Goal: Browse casually

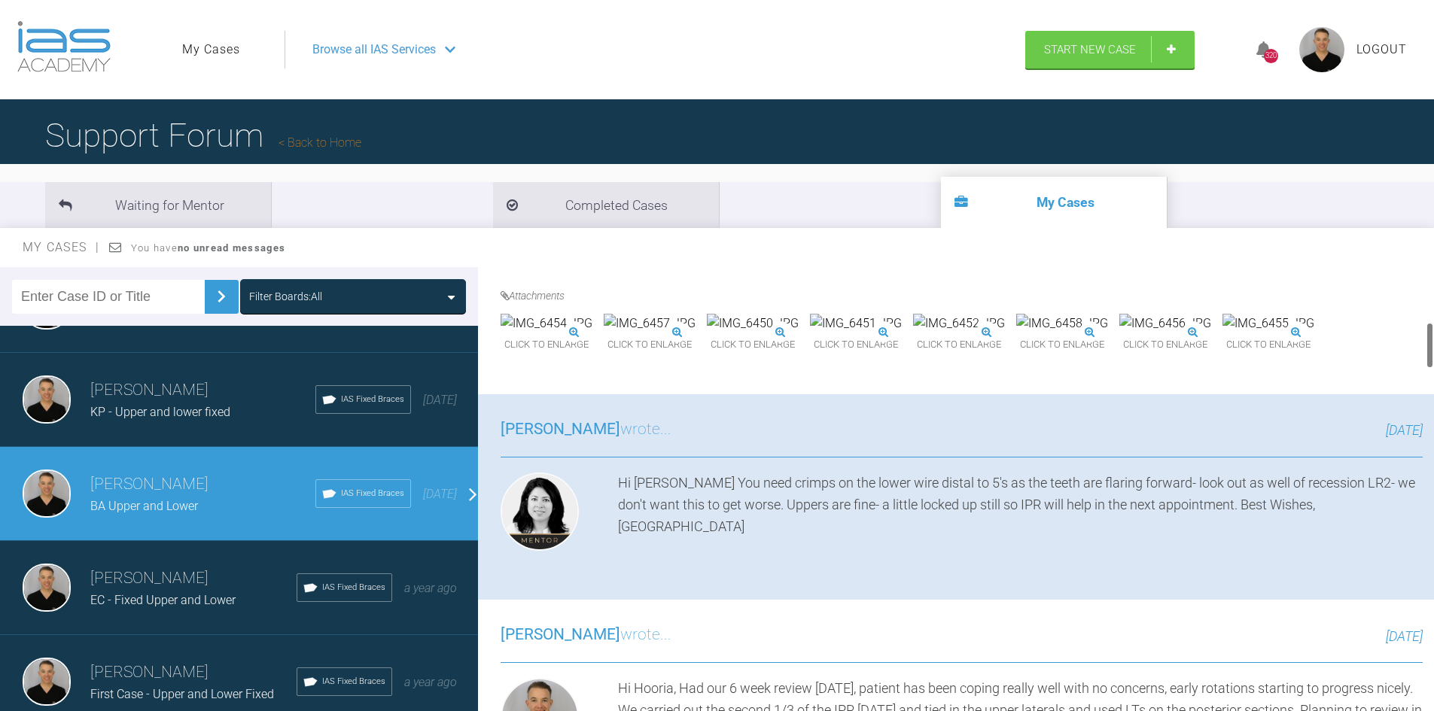
scroll to position [527, 0]
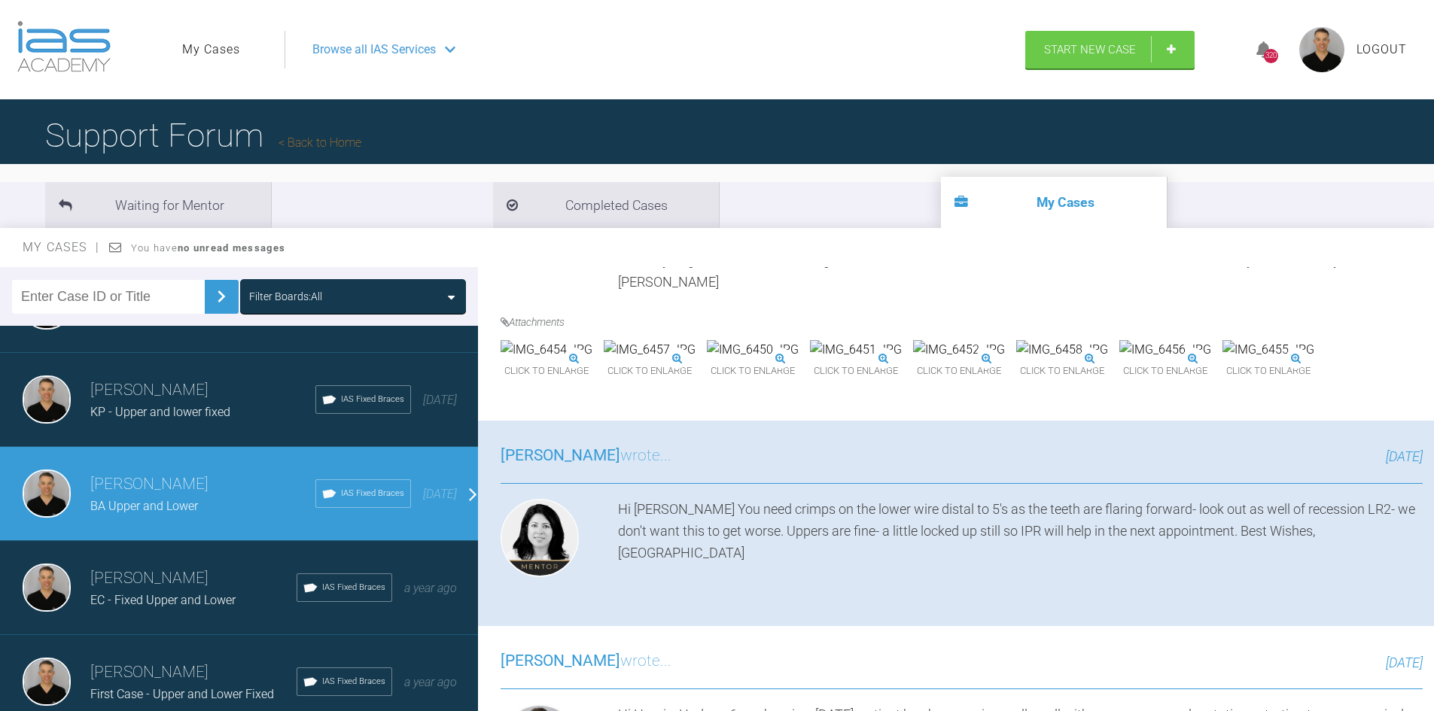
click at [1222, 360] on img at bounding box center [1268, 350] width 92 height 20
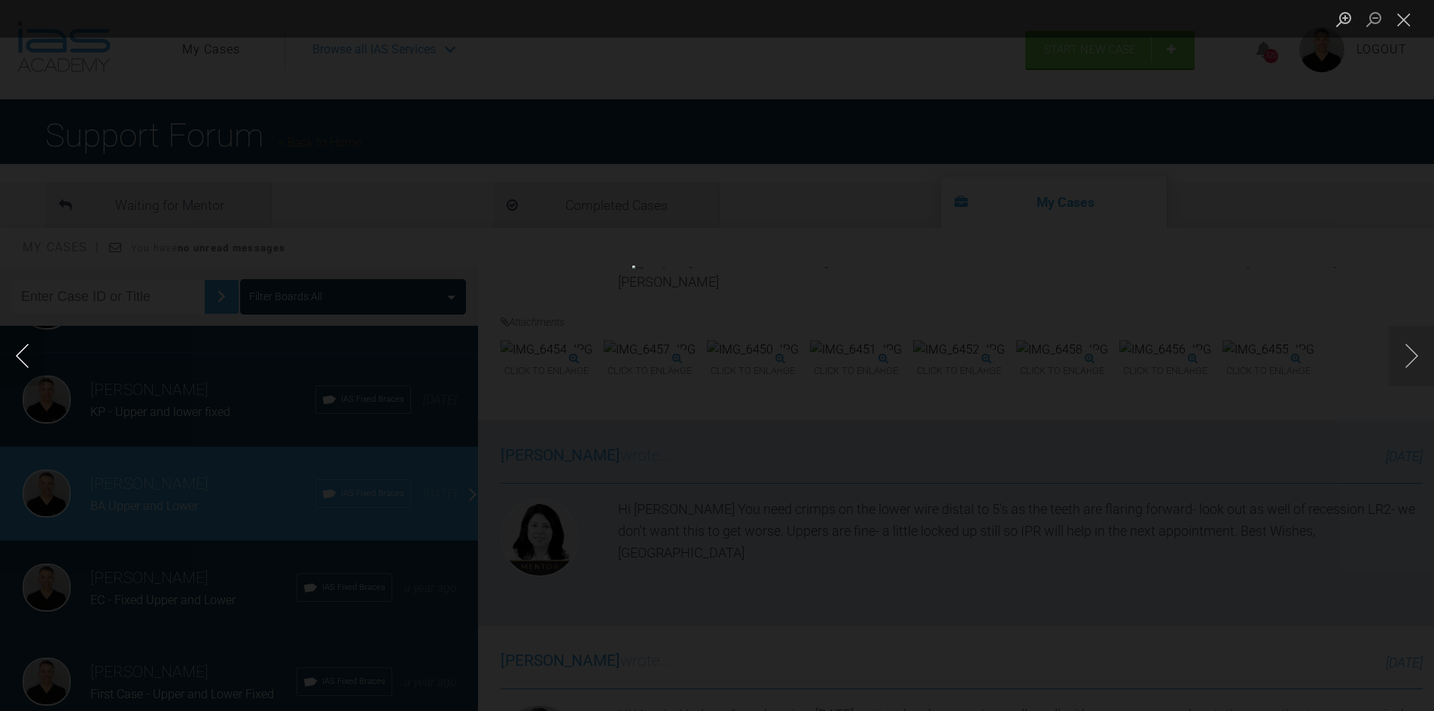
click at [14, 360] on button "Previous image" at bounding box center [22, 356] width 45 height 60
click at [19, 359] on button "Previous image" at bounding box center [22, 356] width 45 height 60
click at [1356, 506] on div "Lightbox" at bounding box center [717, 355] width 1434 height 711
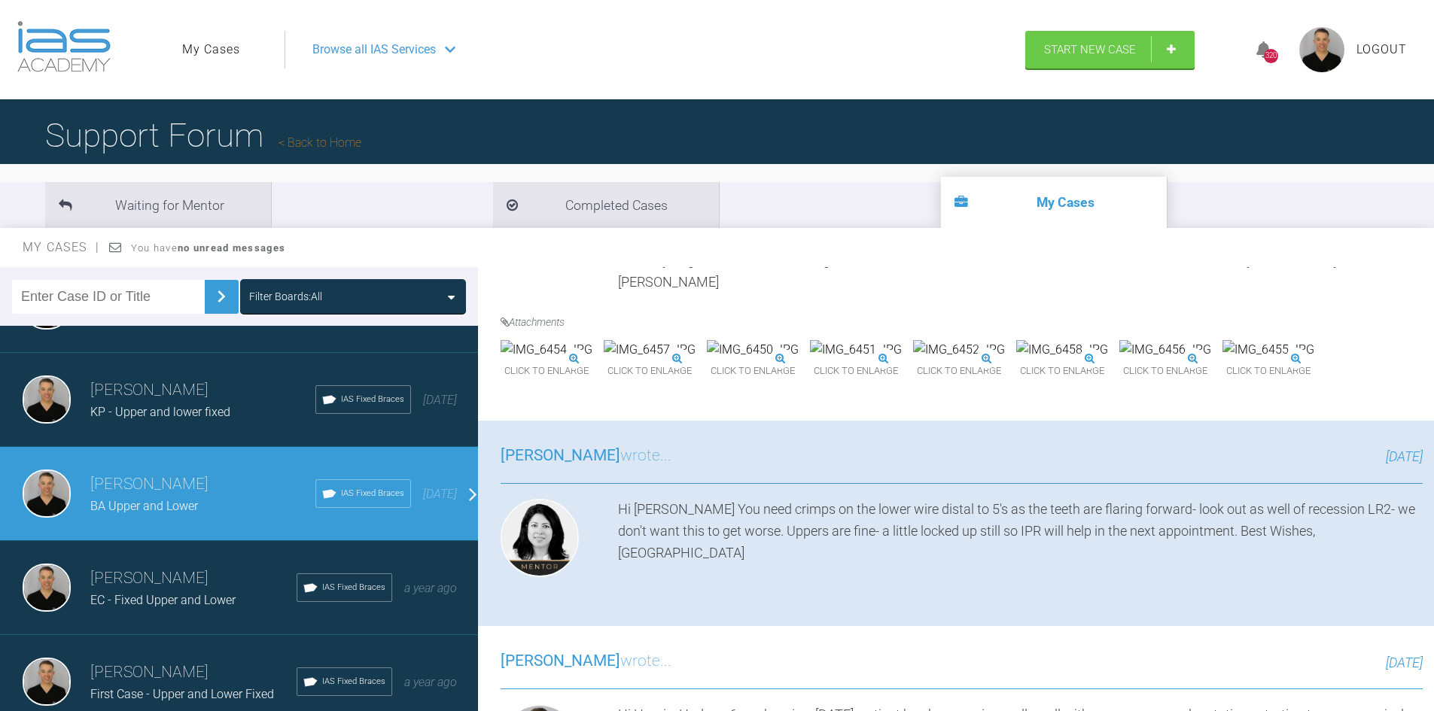
click at [902, 360] on img at bounding box center [856, 350] width 92 height 20
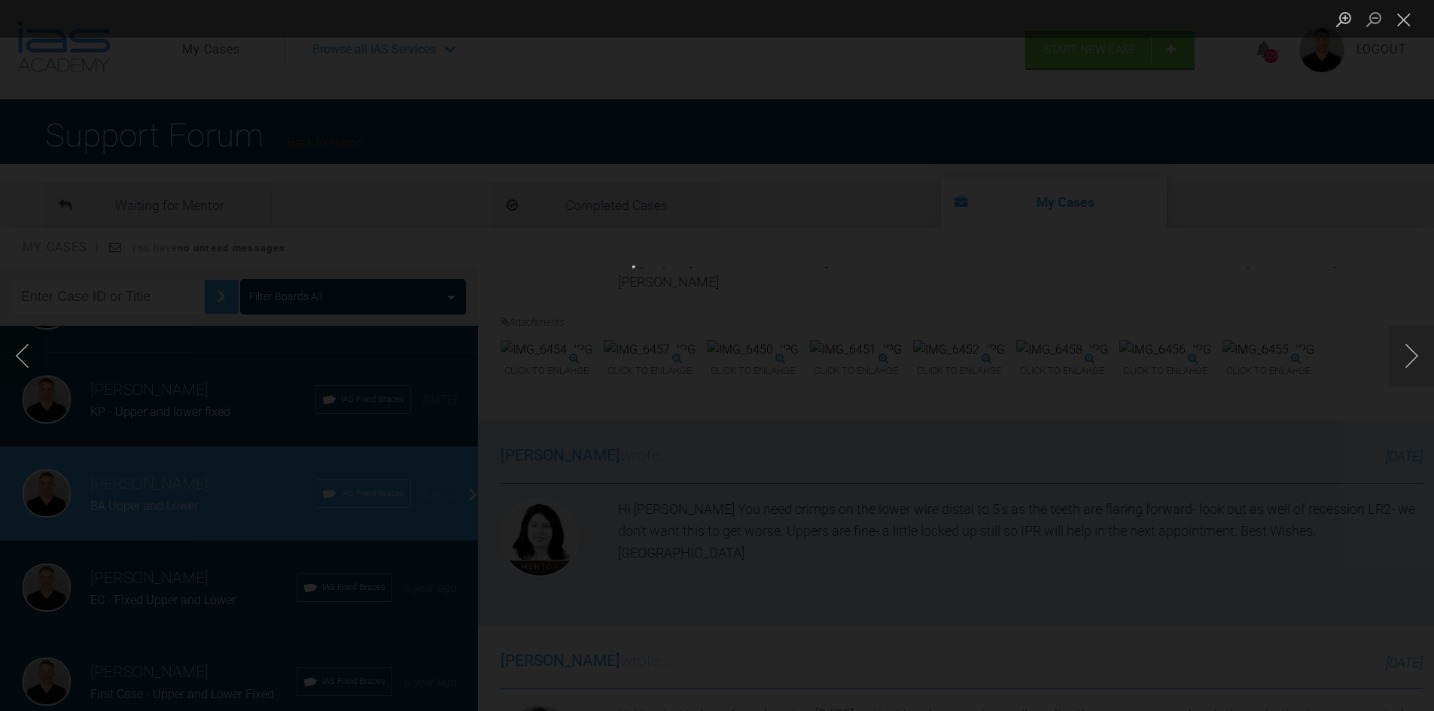
click at [1319, 308] on div "Lightbox" at bounding box center [717, 355] width 1434 height 711
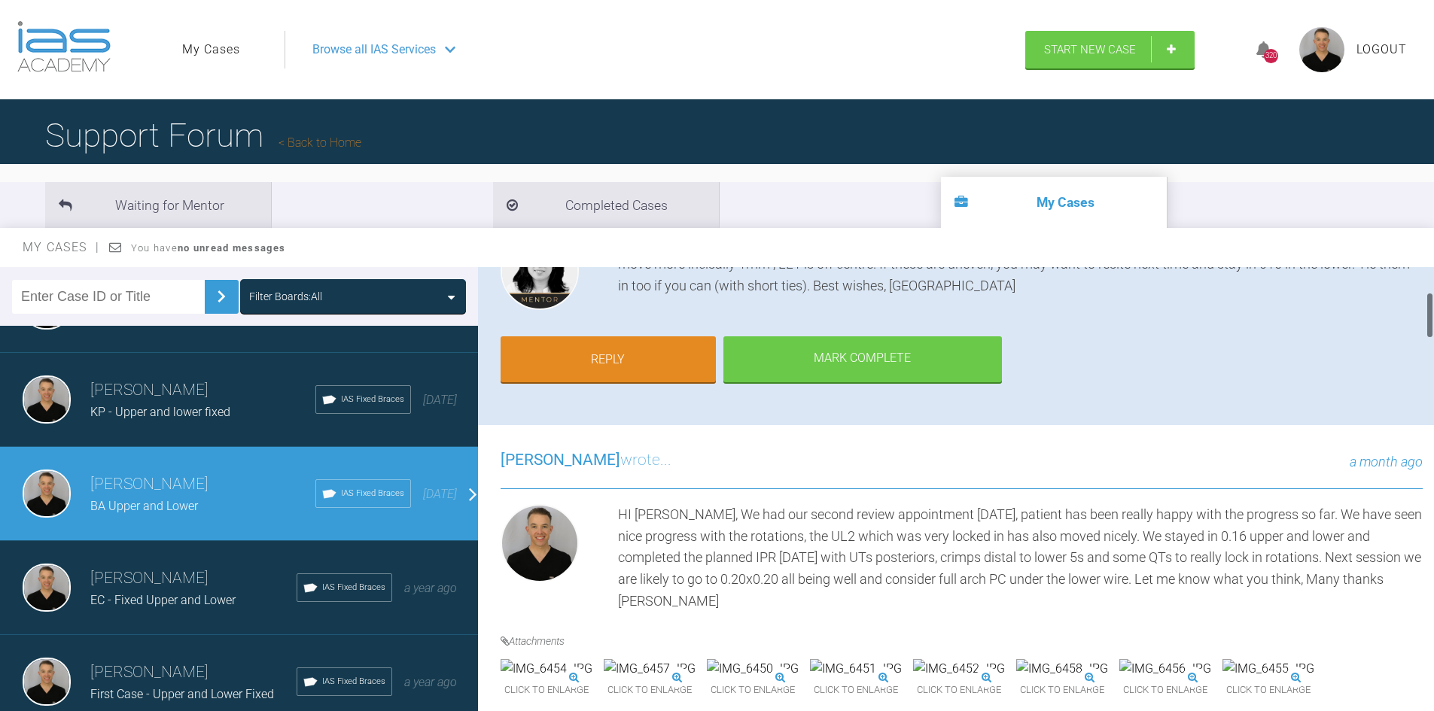
scroll to position [301, 0]
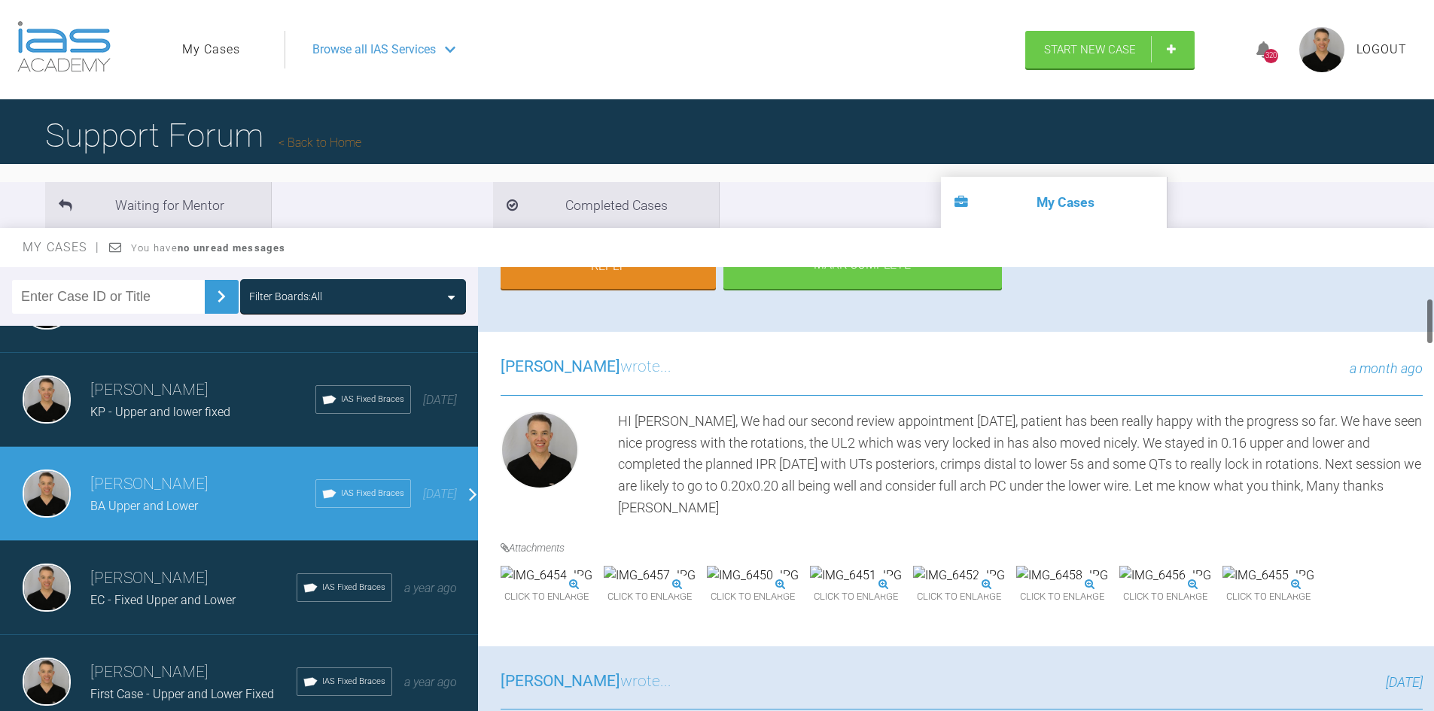
click at [799, 586] on img at bounding box center [753, 576] width 92 height 20
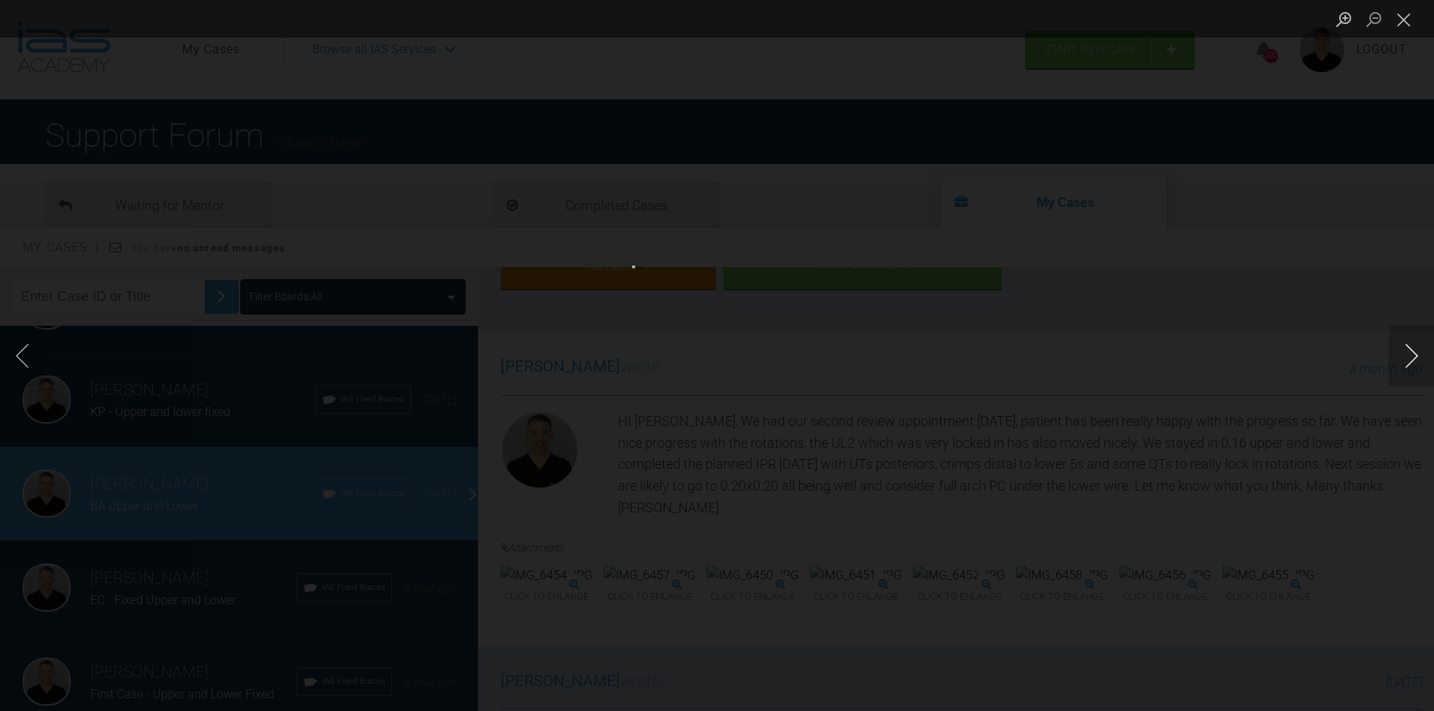
click at [1395, 345] on button "Next image" at bounding box center [1411, 356] width 45 height 60
